Goal: Transaction & Acquisition: Purchase product/service

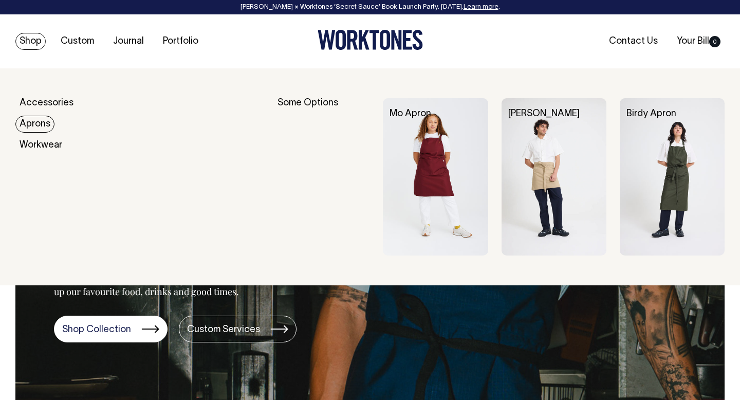
click at [36, 127] on link "Aprons" at bounding box center [34, 124] width 39 height 17
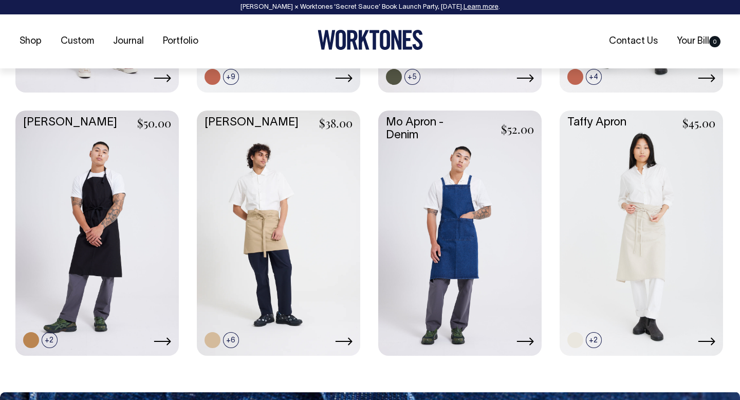
scroll to position [665, 0]
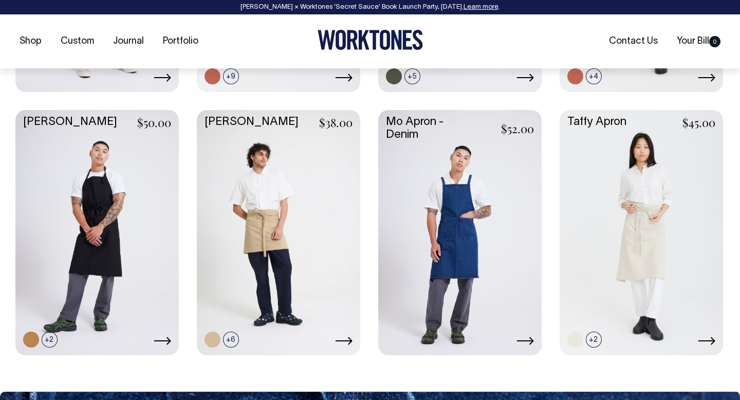
click at [503, 164] on link at bounding box center [459, 231] width 163 height 243
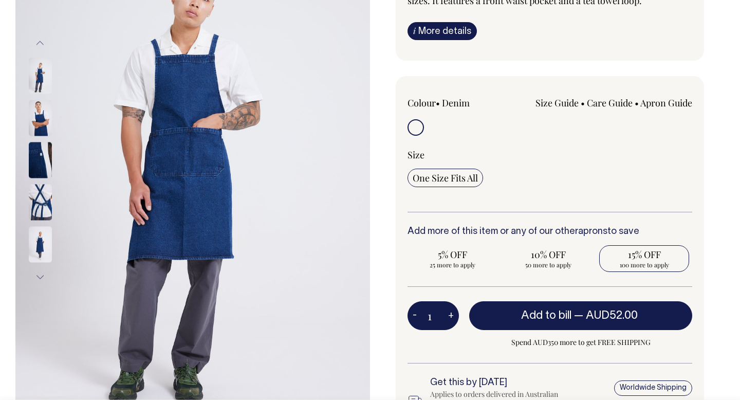
scroll to position [175, 0]
click at [652, 255] on span "15% OFF" at bounding box center [645, 254] width 80 height 12
click at [652, 255] on input "15% OFF 100 more to apply" at bounding box center [644, 258] width 90 height 27
radio input "true"
type input "100"
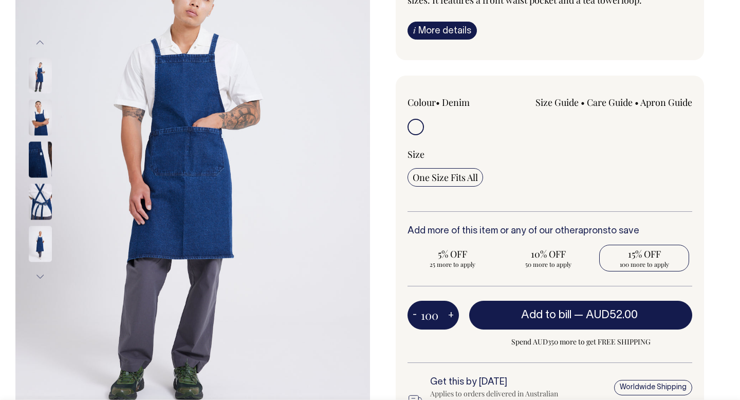
radio input "true"
select select
type input "100"
